Goal: Information Seeking & Learning: Learn about a topic

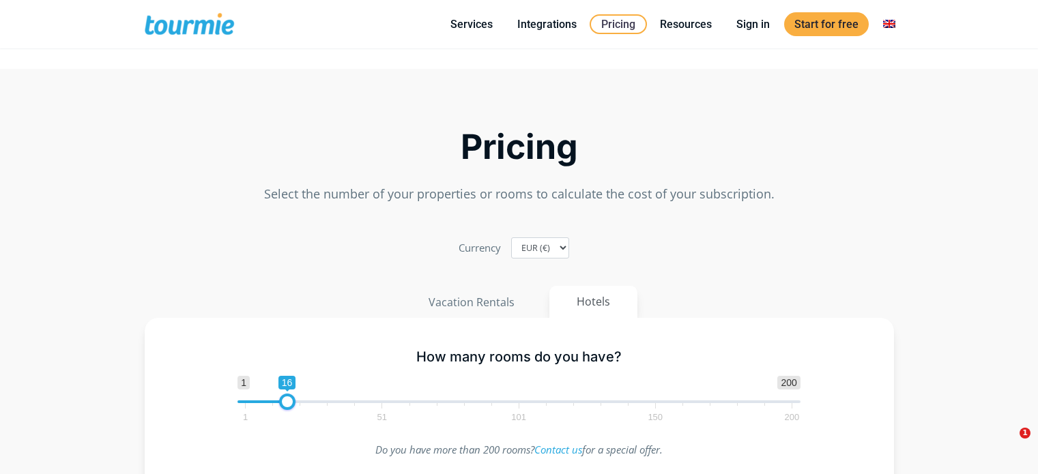
click at [197, 15] on span at bounding box center [201, 24] width 112 height 32
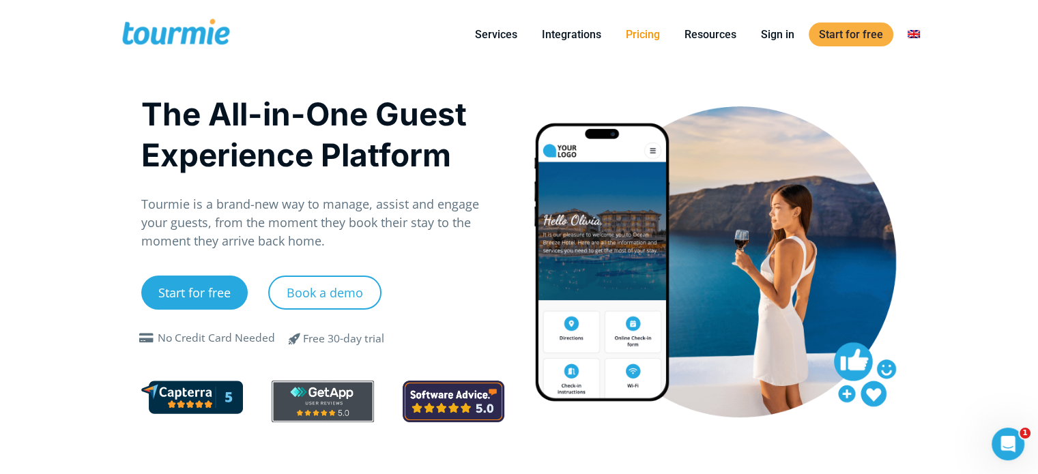
click at [647, 37] on link "Pricing" at bounding box center [643, 34] width 55 height 17
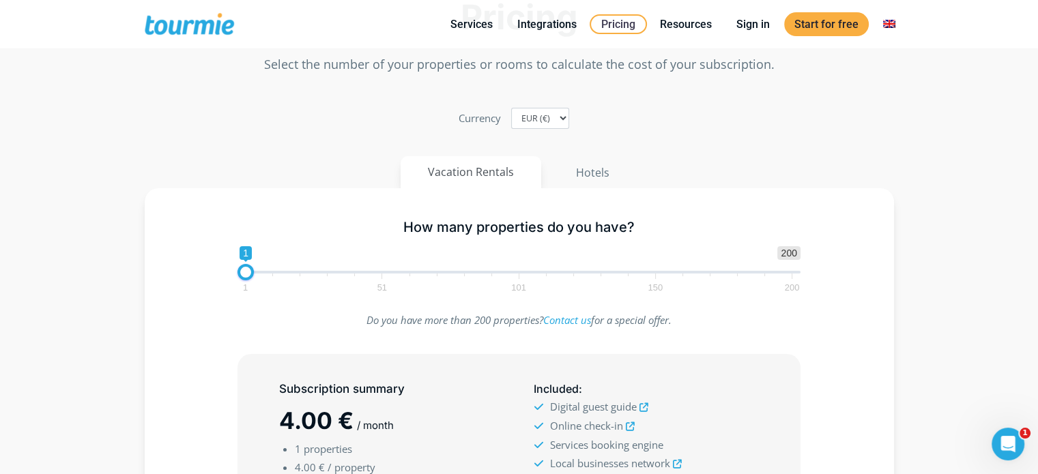
scroll to position [68, 0]
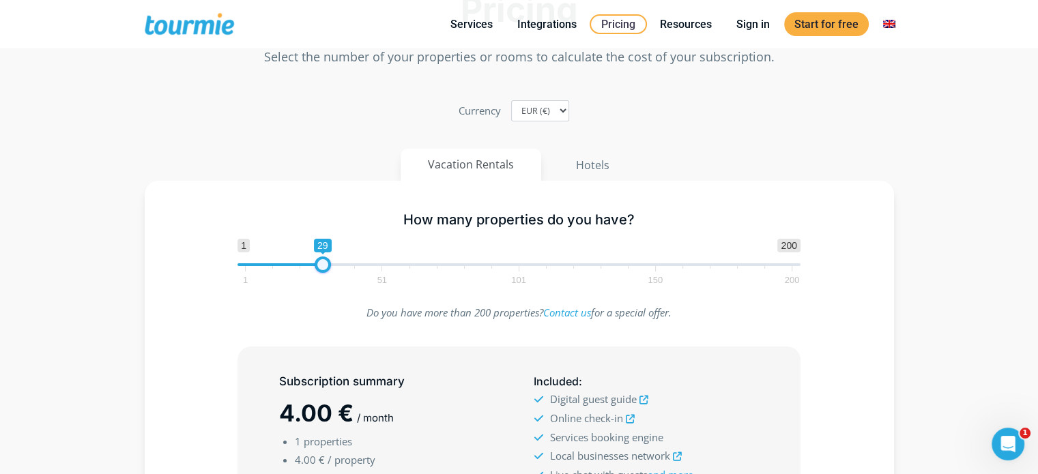
type input "30"
drag, startPoint x: 248, startPoint y: 264, endPoint x: 328, endPoint y: 259, distance: 80.0
click at [328, 259] on span at bounding box center [325, 265] width 16 height 16
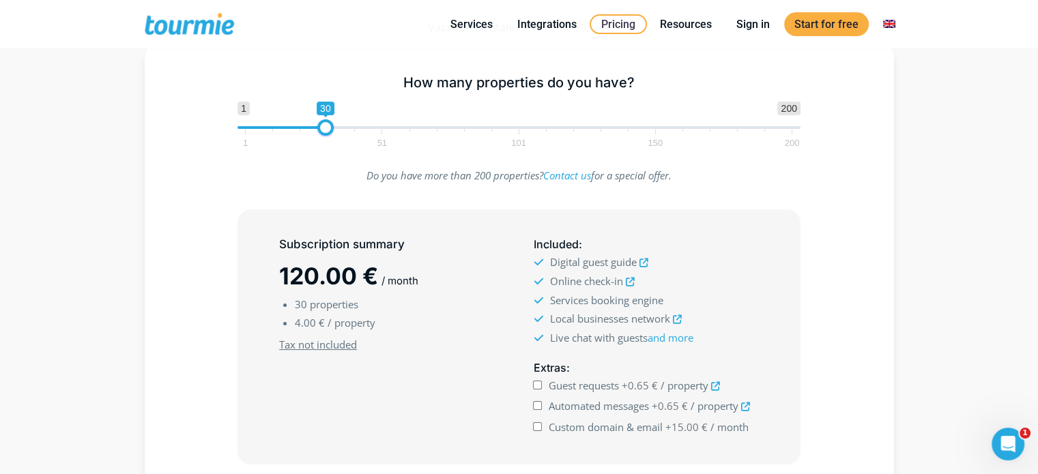
scroll to position [207, 0]
click at [539, 384] on input "Guest requests +0.65 € / property" at bounding box center [537, 384] width 9 height 9
checkbox input "true"
click at [537, 400] on input "Automated messages +0.65 € / property" at bounding box center [537, 404] width 9 height 9
checkbox input "true"
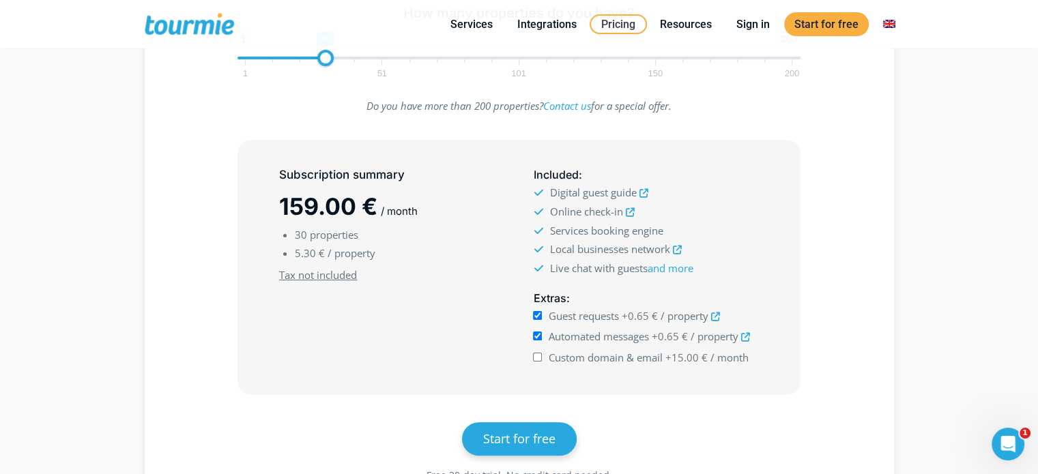
scroll to position [276, 0]
click at [537, 353] on input "Custom domain & email +15.00 € / month" at bounding box center [537, 356] width 9 height 9
checkbox input "true"
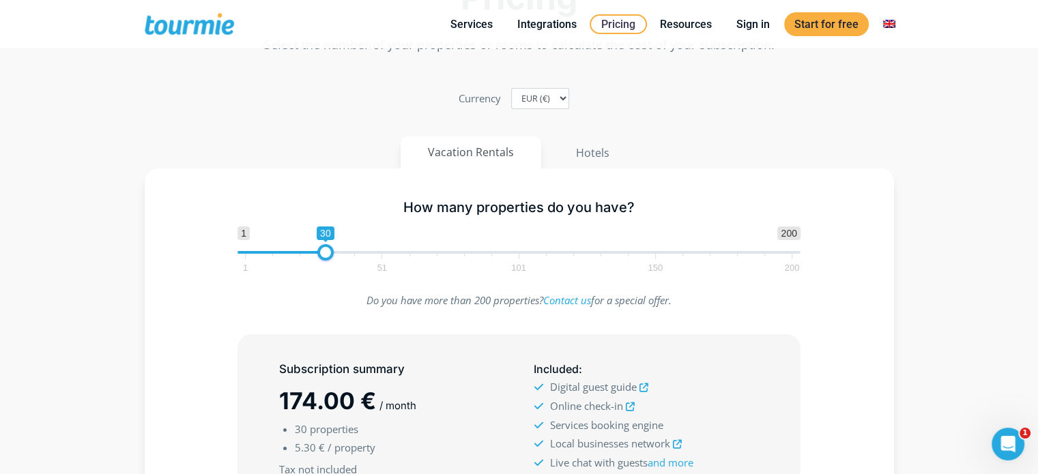
scroll to position [75, 0]
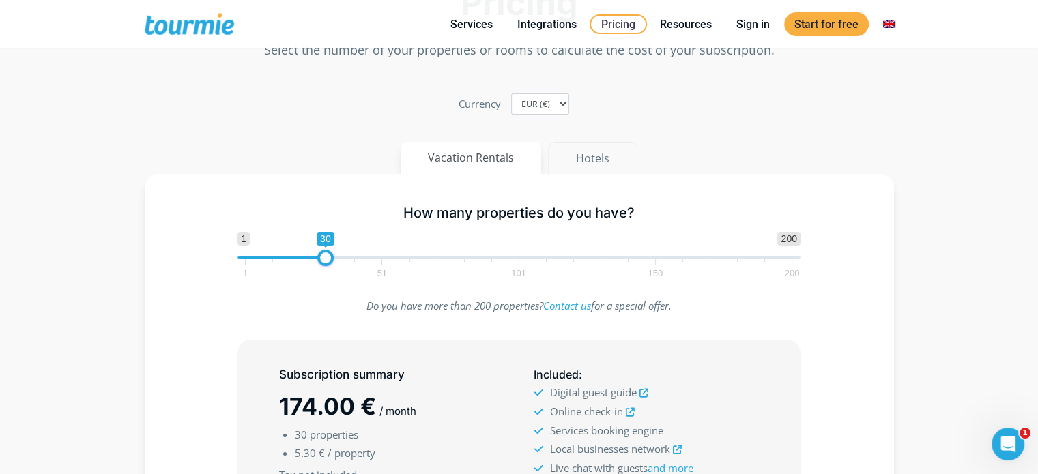
click at [603, 160] on button "Hotels" at bounding box center [592, 158] width 89 height 33
type input "30"
drag, startPoint x: 251, startPoint y: 259, endPoint x: 322, endPoint y: 270, distance: 71.9
click at [322, 270] on span "1 200 0 0 30 1 51 101 150 200" at bounding box center [519, 254] width 563 height 44
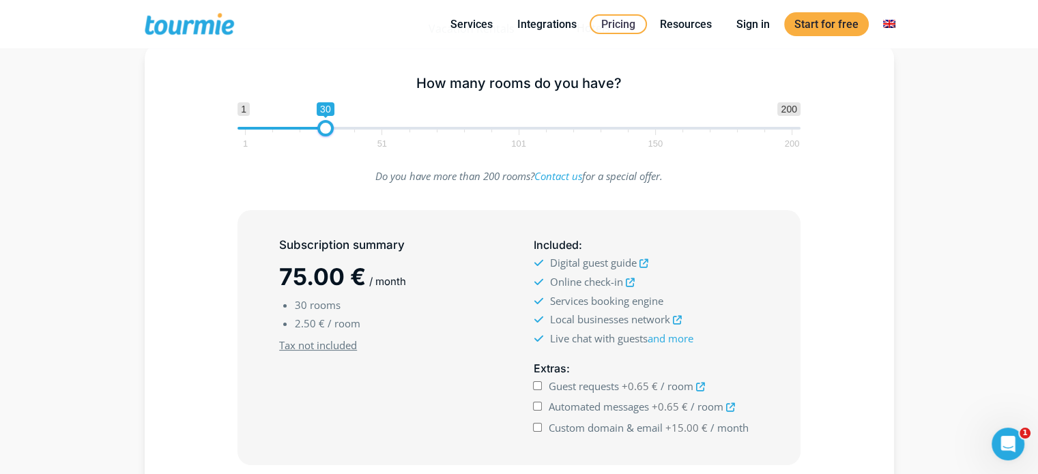
scroll to position [213, 0]
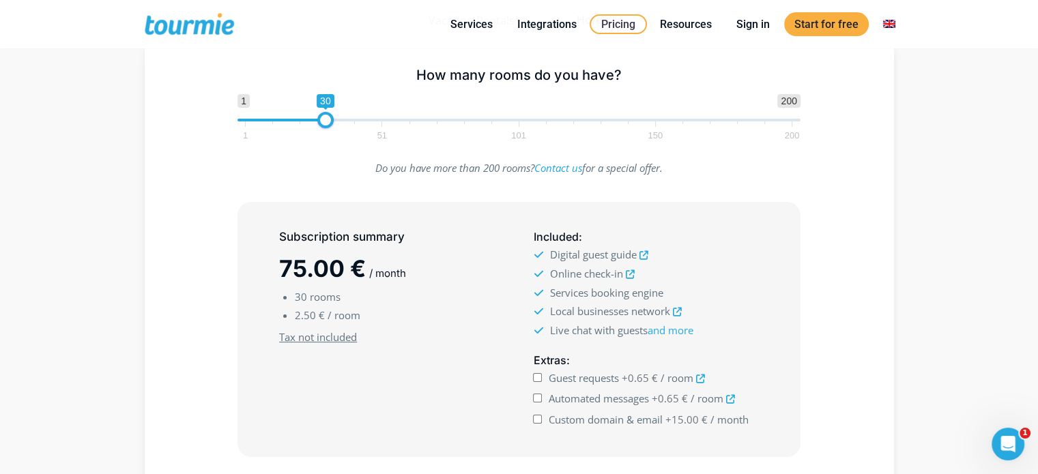
click at [538, 375] on input "Guest requests +0.65 € / room" at bounding box center [537, 377] width 9 height 9
checkbox input "true"
click at [535, 395] on input "Automated messages +0.65 € / room" at bounding box center [537, 398] width 9 height 9
checkbox input "true"
click at [541, 417] on input "Custom domain & email +15.00 € / month" at bounding box center [537, 419] width 9 height 9
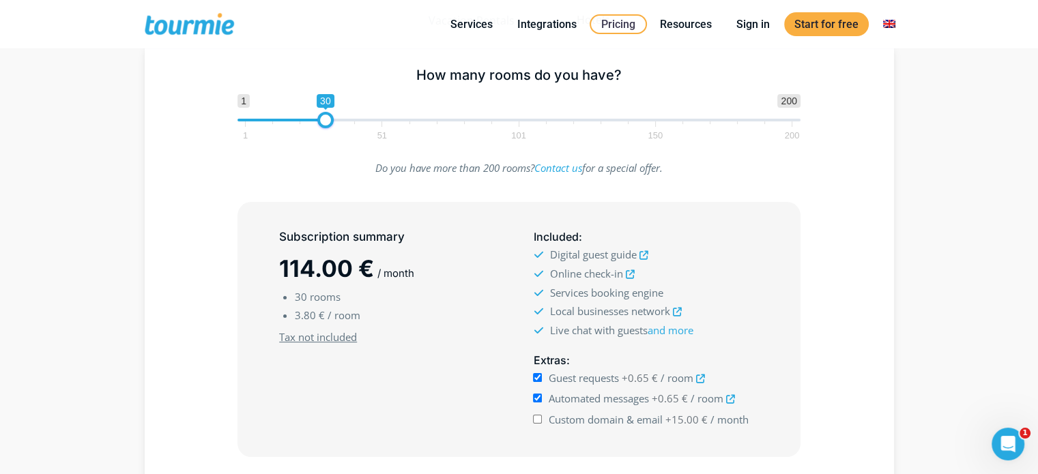
checkbox input "true"
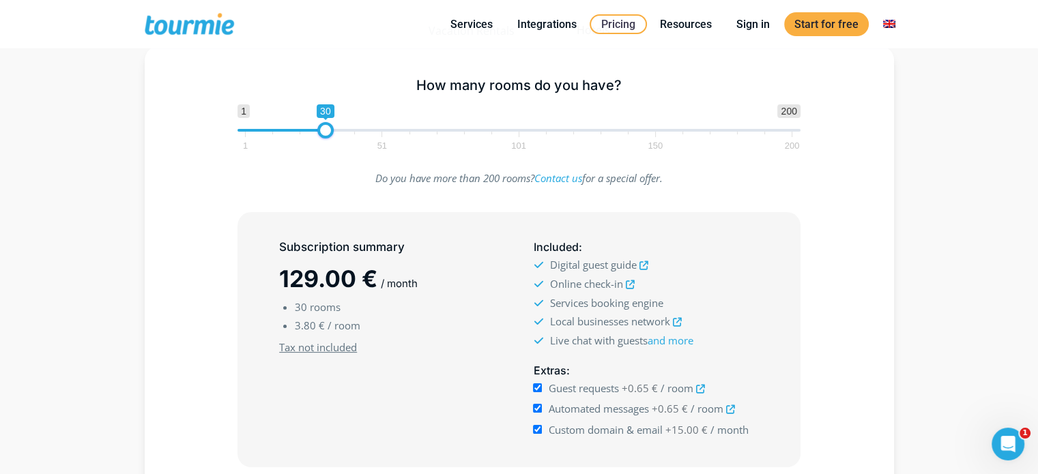
scroll to position [205, 0]
